Goal: Find specific page/section: Find specific page/section

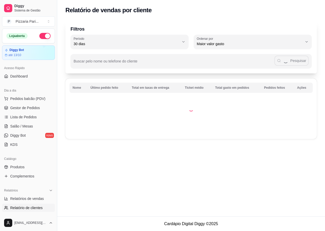
select select "30"
select select "HIGHEST_TOTAL_SPENT_WITH_ORDERS"
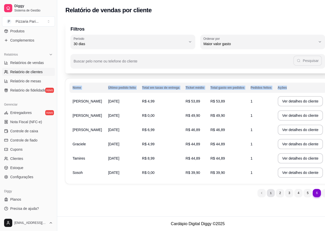
click at [258, 198] on div "Relatório de vendas por cliente Filtros 30 Período Hoje Ontem 7 dias 15 dias 30…" at bounding box center [197, 108] width 281 height 217
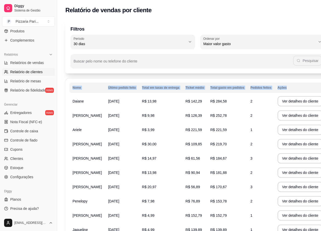
click at [214, 108] on td "R$ 284,58" at bounding box center [227, 101] width 40 height 14
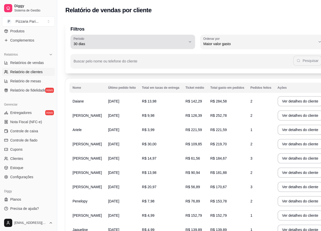
click at [188, 42] on icon "button" at bounding box center [190, 42] width 4 height 4
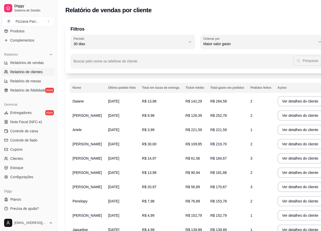
click at [102, 108] on span "60 dias" at bounding box center [126, 106] width 98 height 5
type input "60"
select select "60"
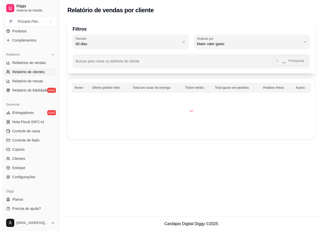
scroll to position [5, 0]
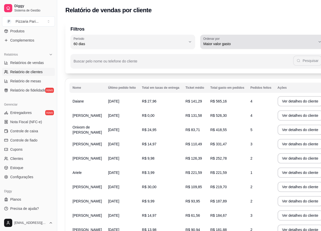
click at [303, 39] on button "Ordenar por Maior valor gasto" at bounding box center [262, 42] width 125 height 14
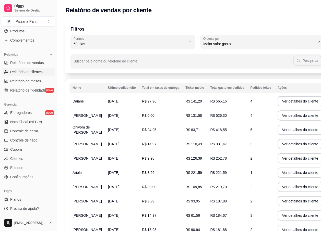
click at [227, 83] on span "Último pedido feito" at bounding box center [247, 81] width 98 height 5
type input "LAST_ORDER_MADE_AT"
select select "LAST_ORDER_MADE_AT"
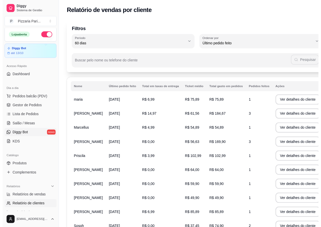
scroll to position [0, 0]
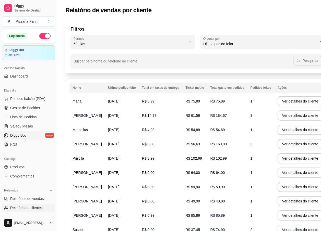
click at [17, 135] on span "Diggy Bot" at bounding box center [18, 135] width 16 height 5
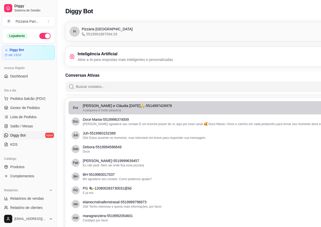
click at [105, 108] on p "[PERSON_NAME] e Cláudia [DATE]🙏 - 5514997426978" at bounding box center [218, 105] width 271 height 5
click at [154, 108] on div "A pequena é muito pequena" at bounding box center [218, 110] width 271 height 4
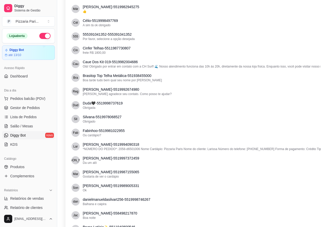
scroll to position [2526, 0]
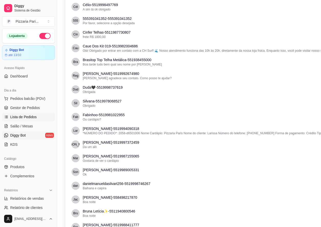
click at [20, 116] on span "Lista de Pedidos" at bounding box center [23, 117] width 27 height 5
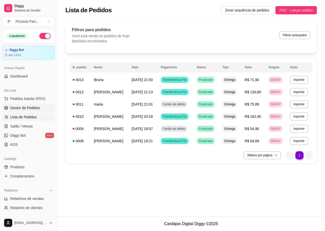
click at [40, 106] on link "Gestor de Pedidos" at bounding box center [28, 108] width 53 height 8
